Goal: Task Accomplishment & Management: Use online tool/utility

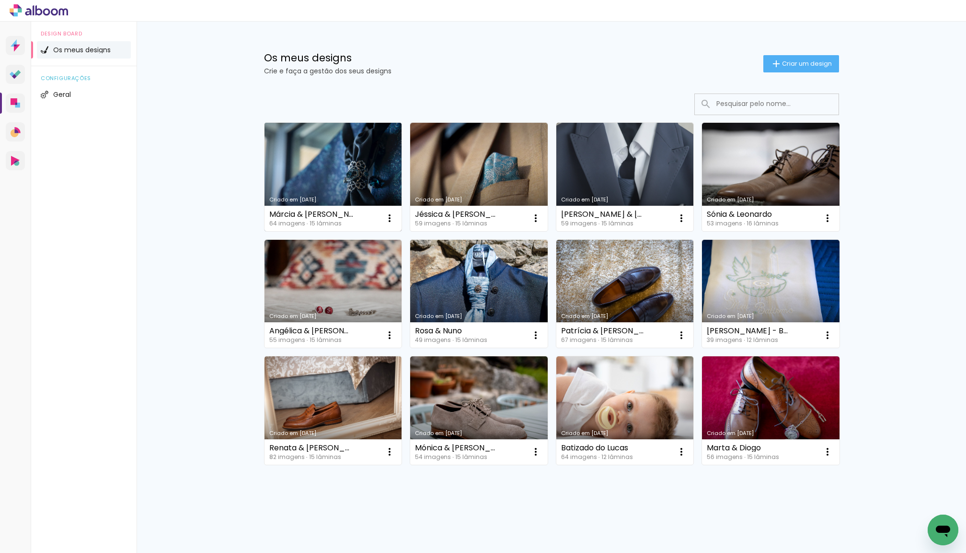
click at [345, 143] on link "Criado em [DATE]" at bounding box center [334, 177] width 138 height 108
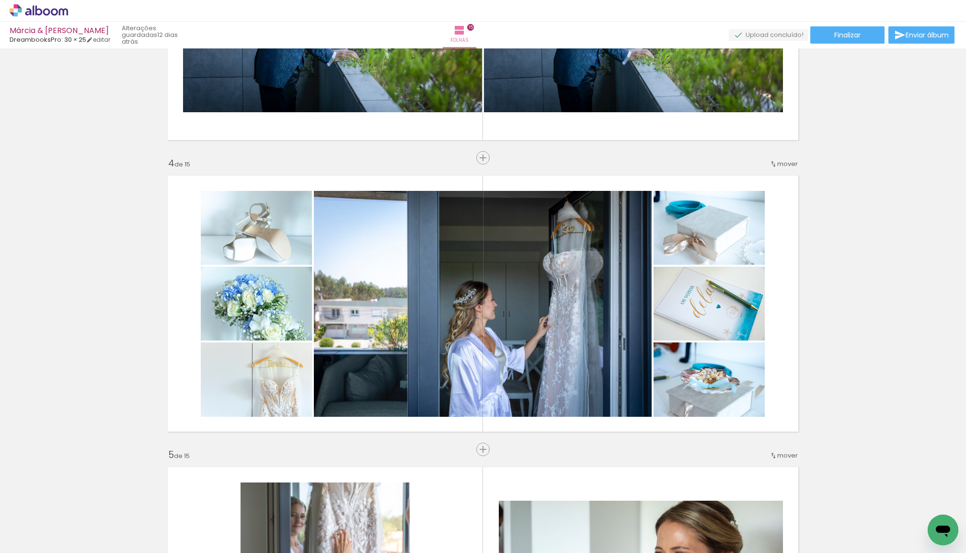
scroll to position [781, 0]
click at [33, 523] on input "Todas as fotos" at bounding box center [27, 524] width 36 height 8
click at [0, 0] on slot "Não utilizadas" at bounding box center [0, 0] width 0 height 0
type input "Não utilizadas"
click at [29, 543] on span "Adicionar Fotos" at bounding box center [34, 547] width 29 height 11
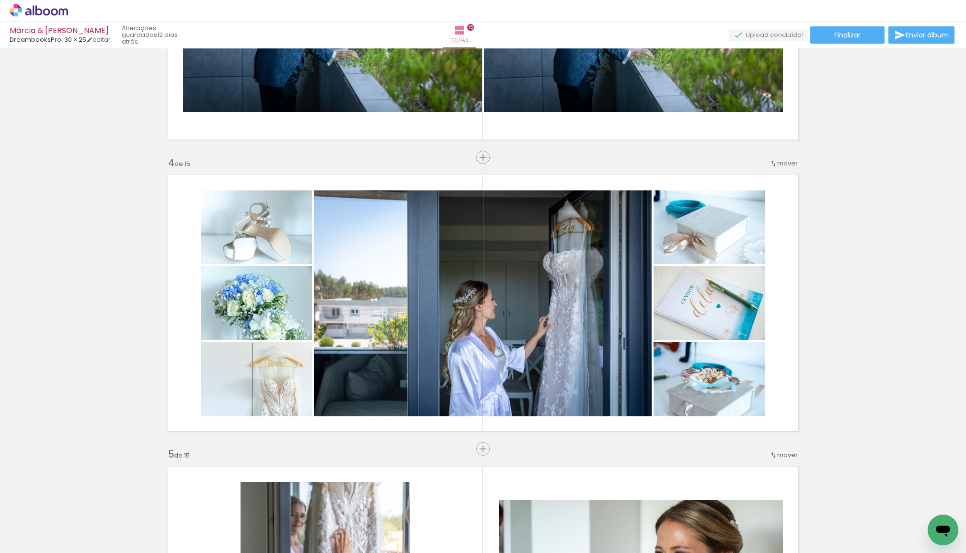
click at [0, 0] on input "file" at bounding box center [0, 0] width 0 height 0
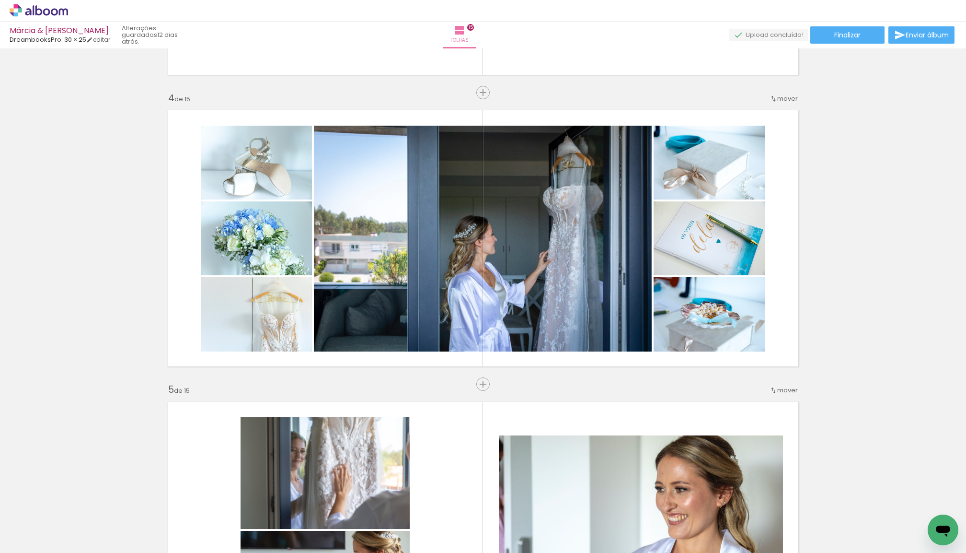
scroll to position [0, 0]
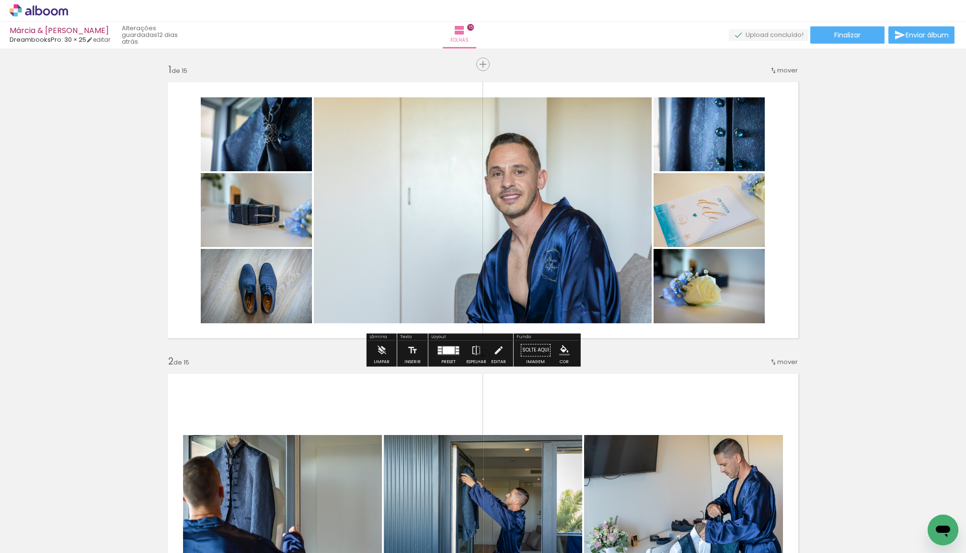
click at [39, 543] on span "Adicionar Fotos" at bounding box center [34, 547] width 29 height 11
click at [0, 0] on input "file" at bounding box center [0, 0] width 0 height 0
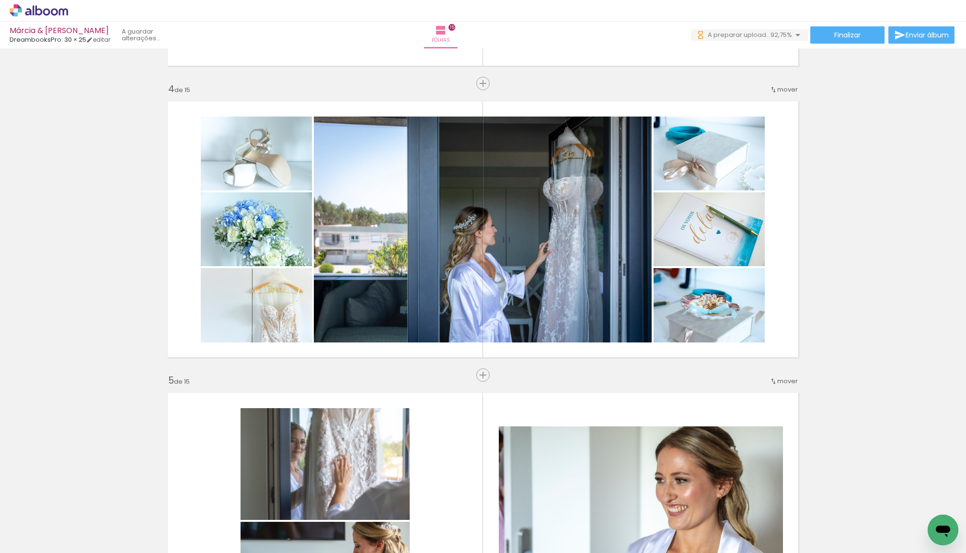
scroll to position [843, 0]
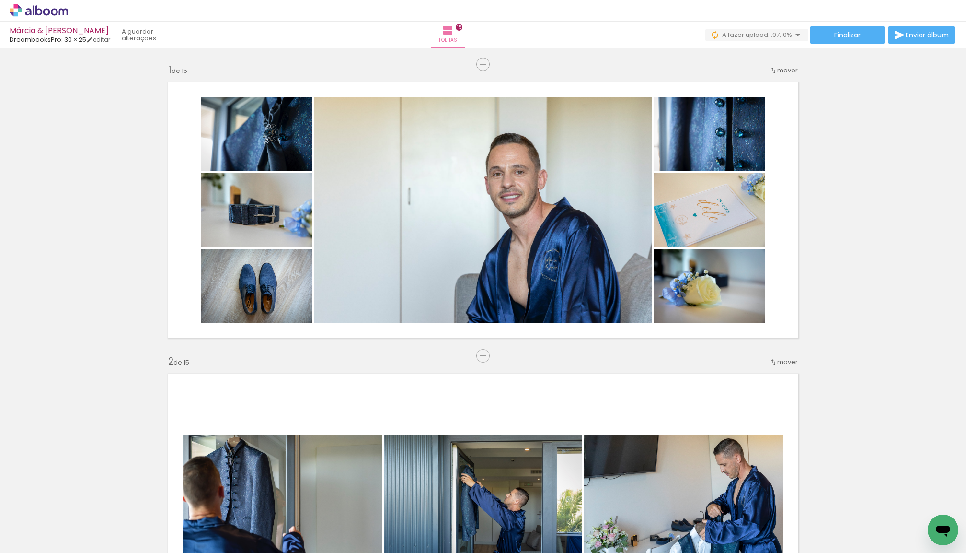
scroll to position [843, 0]
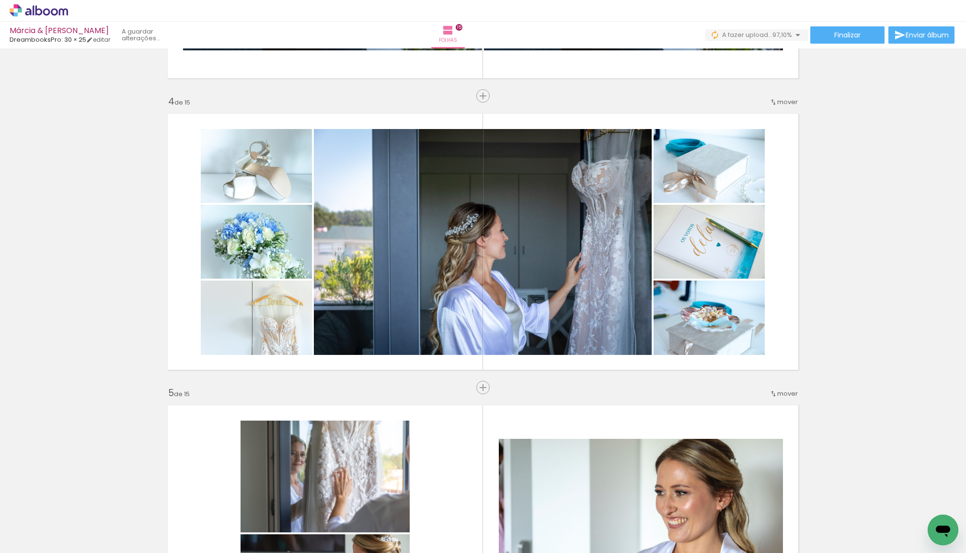
click at [79, 504] on iron-icon at bounding box center [75, 501] width 10 height 10
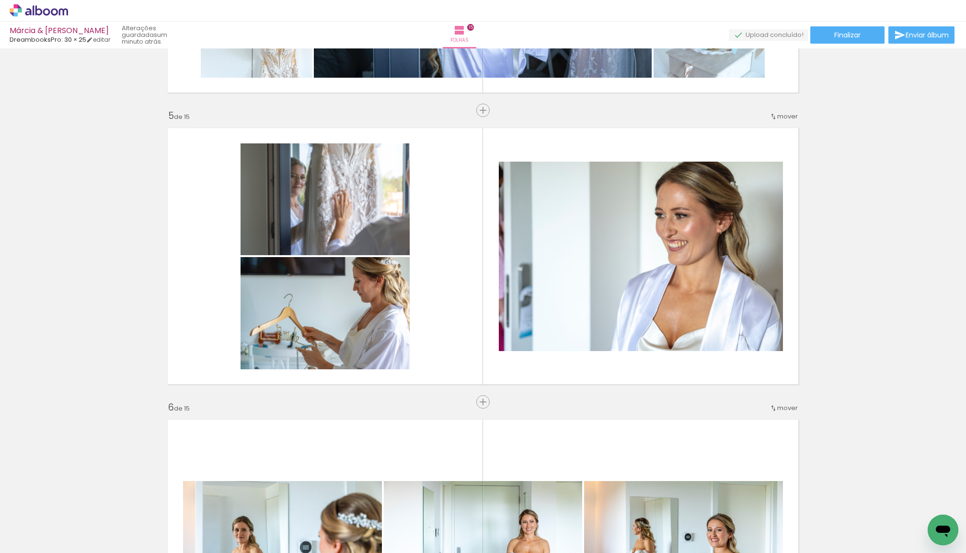
scroll to position [0, 0]
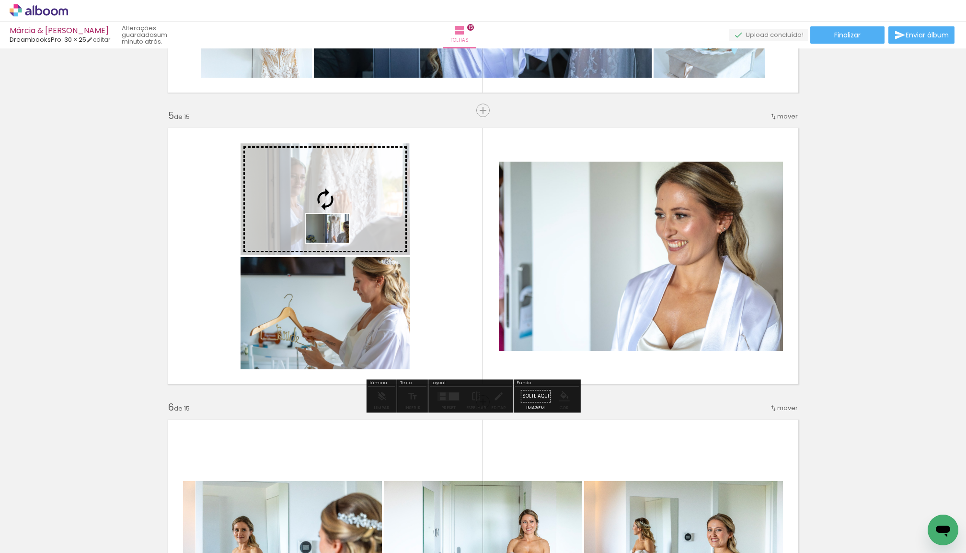
drag, startPoint x: 93, startPoint y: 522, endPoint x: 335, endPoint y: 243, distance: 369.4
click at [335, 243] on quentale-workspace at bounding box center [483, 276] width 966 height 553
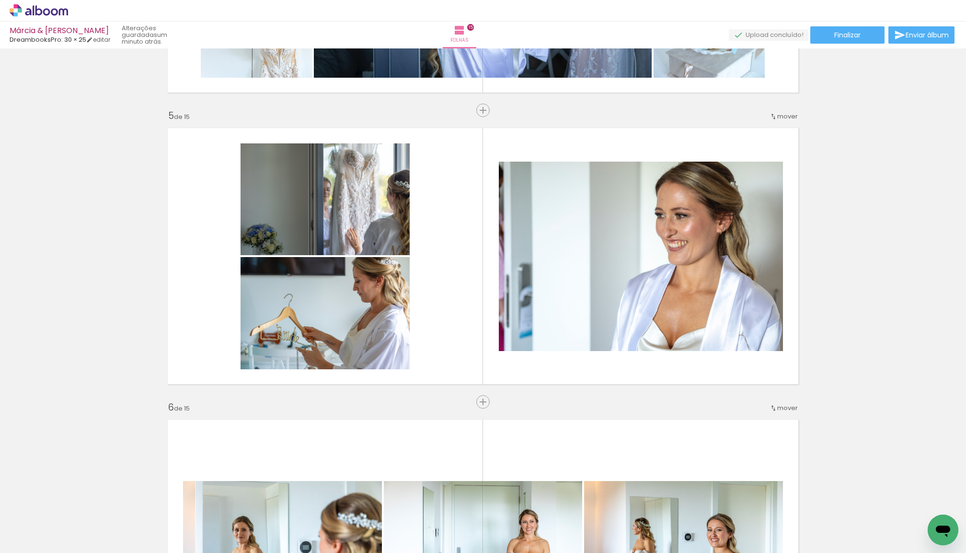
click at [77, 501] on iron-icon at bounding box center [75, 501] width 10 height 10
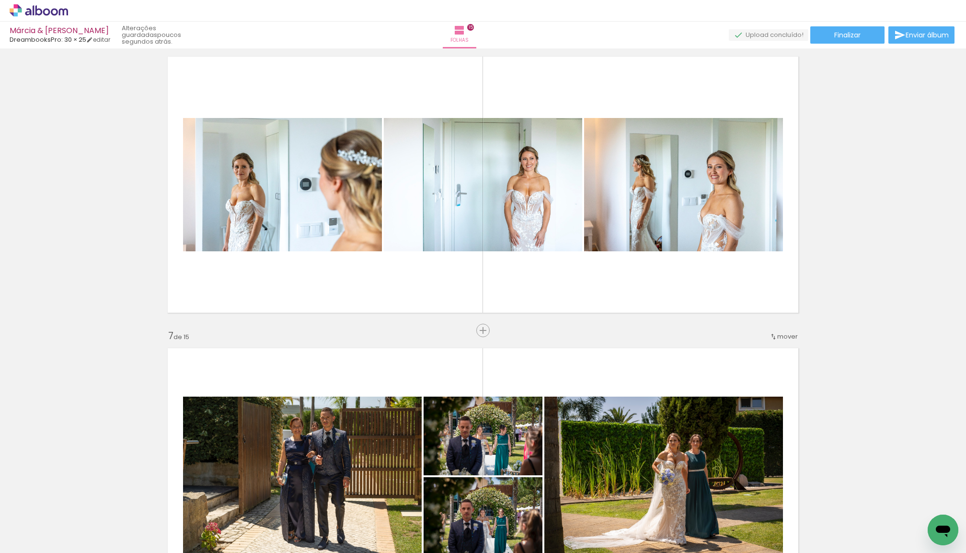
scroll to position [1469, 0]
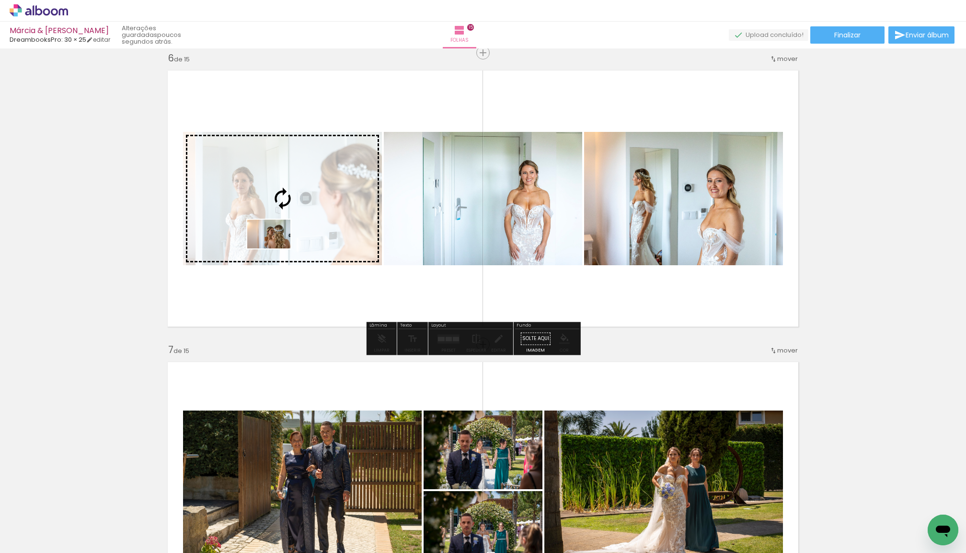
drag, startPoint x: 202, startPoint y: 524, endPoint x: 276, endPoint y: 248, distance: 285.8
click at [276, 248] on quentale-workspace at bounding box center [483, 276] width 966 height 553
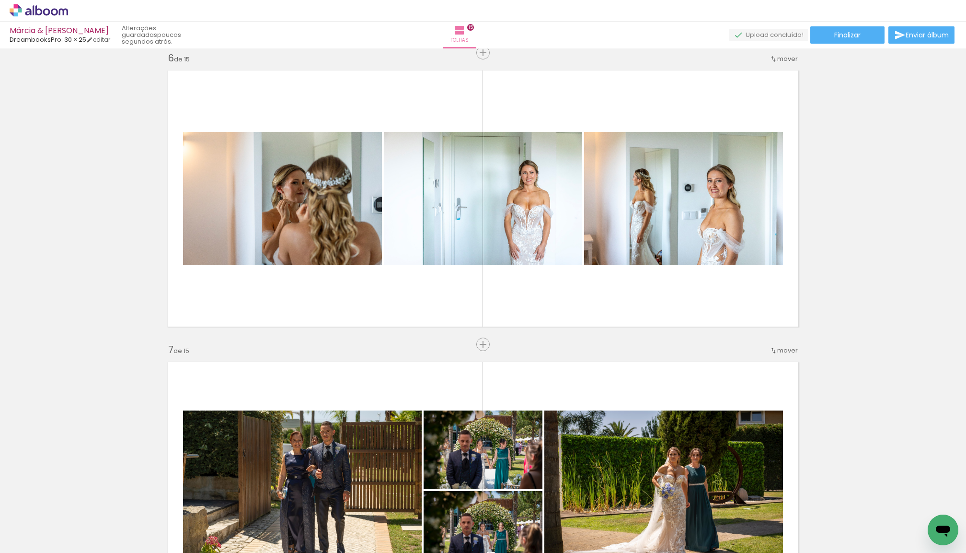
click at [78, 501] on iron-icon at bounding box center [75, 501] width 10 height 10
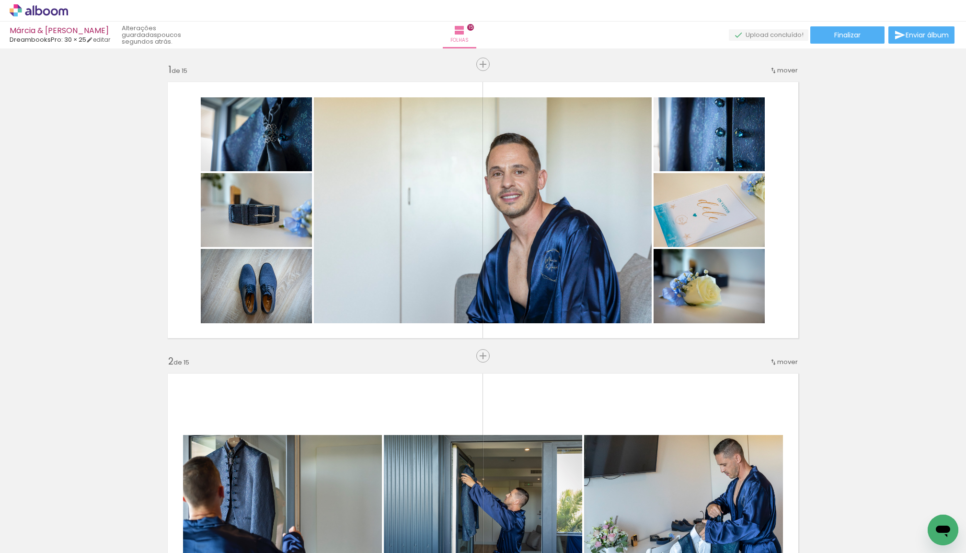
scroll to position [1469, 0]
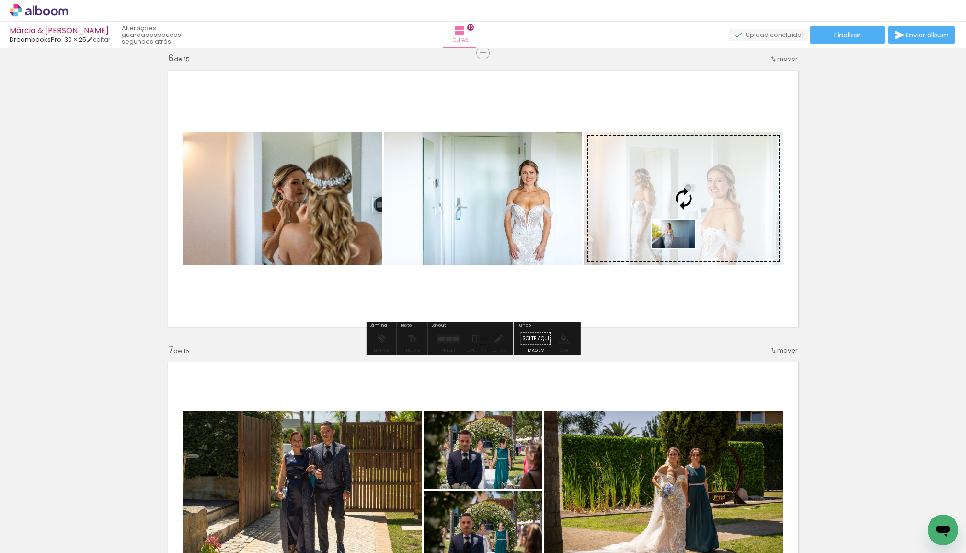
drag, startPoint x: 155, startPoint y: 524, endPoint x: 681, endPoint y: 248, distance: 593.5
click at [681, 248] on quentale-workspace at bounding box center [483, 276] width 966 height 553
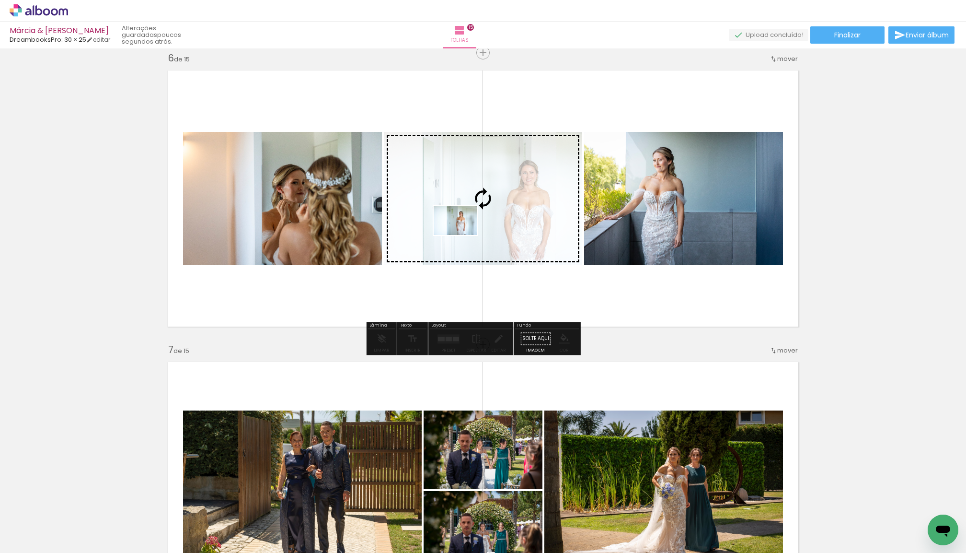
drag, startPoint x: 162, startPoint y: 527, endPoint x: 463, endPoint y: 235, distance: 419.7
click at [463, 235] on quentale-workspace at bounding box center [483, 276] width 966 height 553
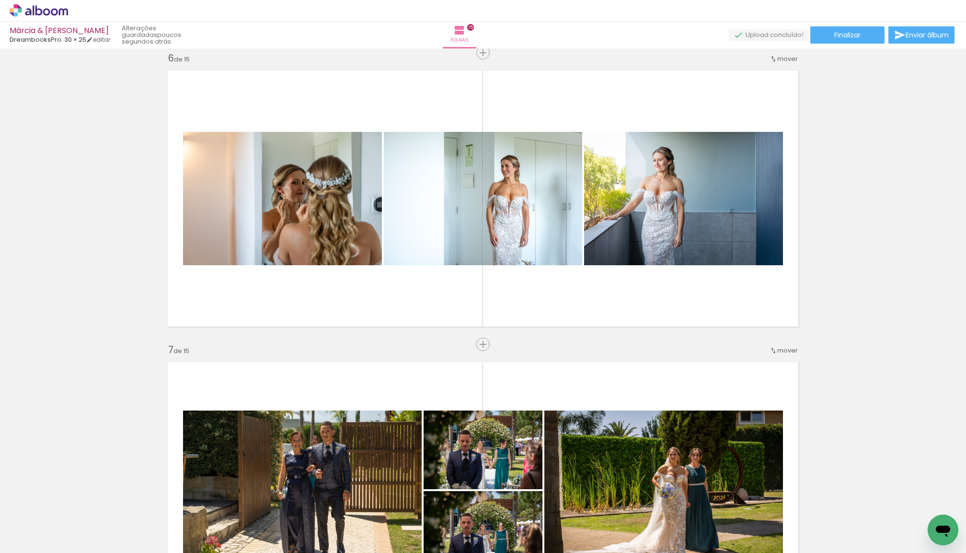
click at [73, 499] on iron-icon at bounding box center [75, 501] width 10 height 10
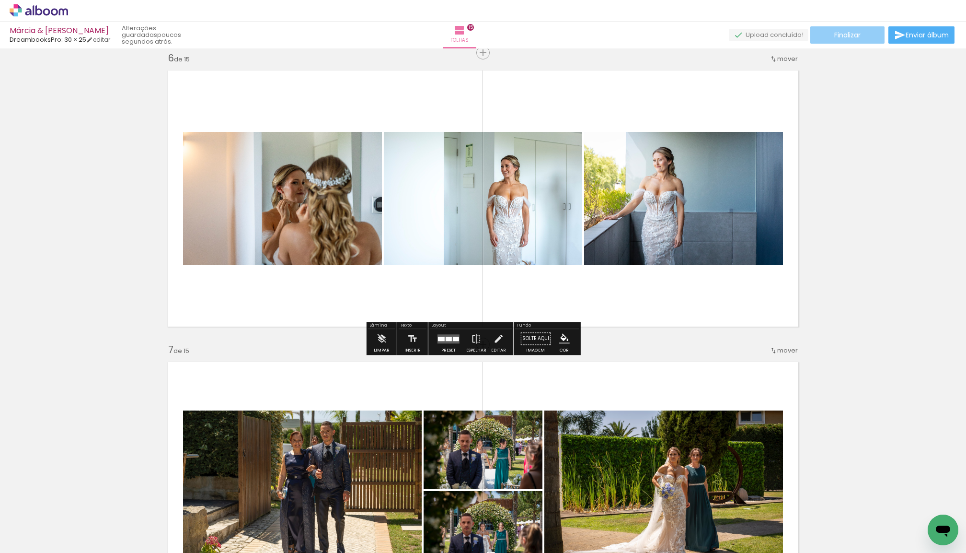
click at [848, 34] on span "Finalizar" at bounding box center [848, 35] width 26 height 7
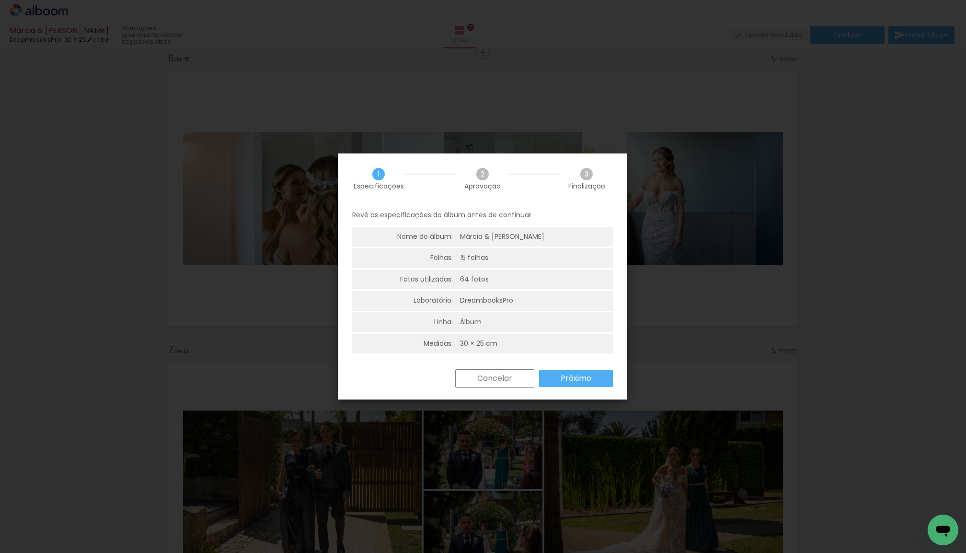
click at [0, 0] on slot "Próximo" at bounding box center [0, 0] width 0 height 0
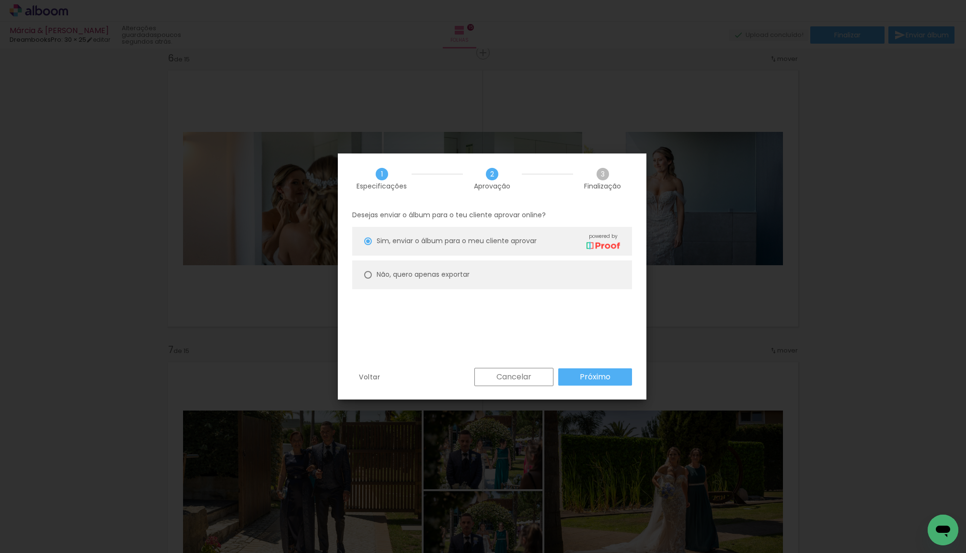
click at [0, 0] on slot "Não, quero apenas exportar" at bounding box center [0, 0] width 0 height 0
type paper-radio-button "on"
click at [0, 0] on slot "Próximo" at bounding box center [0, 0] width 0 height 0
type input "Alta, 300 DPI"
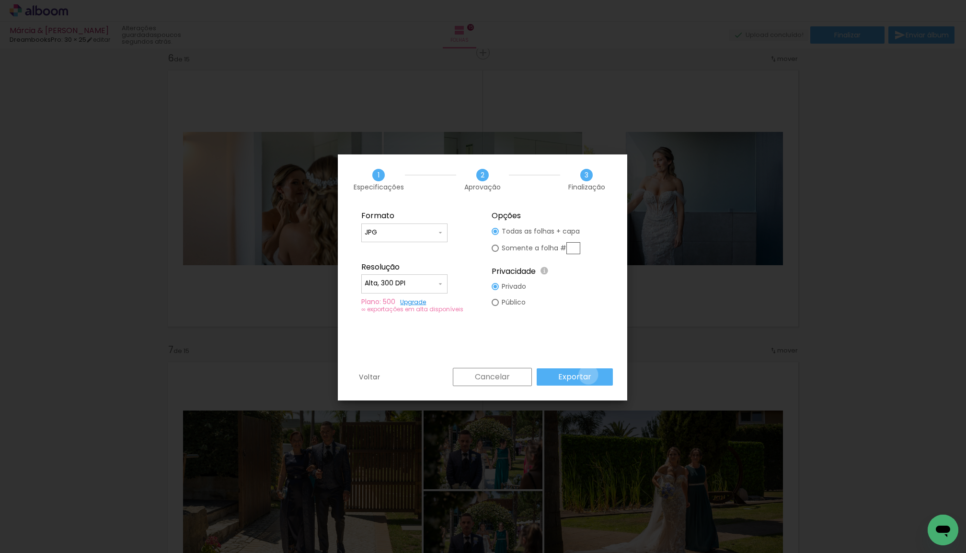
click at [0, 0] on slot "Exportar" at bounding box center [0, 0] width 0 height 0
